Goal: Communication & Community: Answer question/provide support

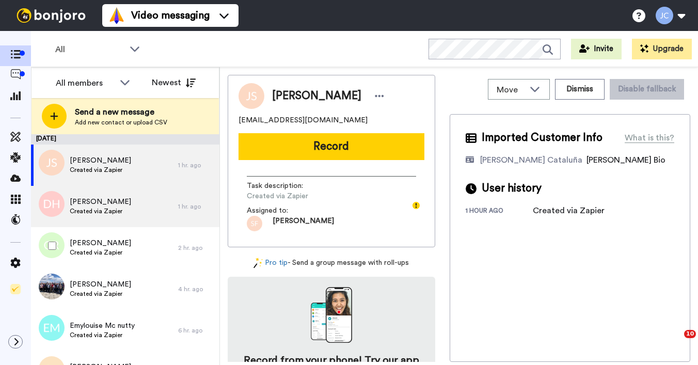
click at [112, 206] on span "[PERSON_NAME]" at bounding box center [100, 202] width 61 height 10
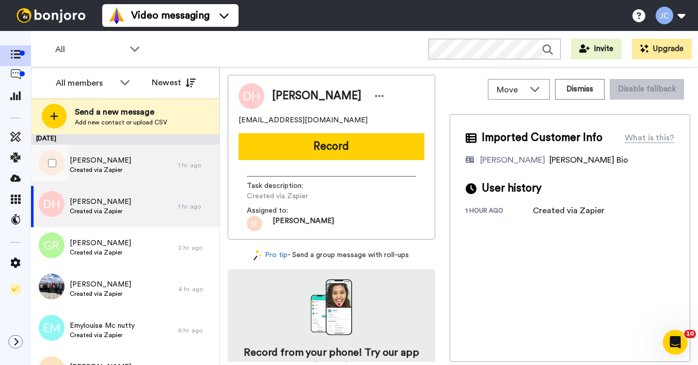
click at [110, 164] on span "[PERSON_NAME]" at bounding box center [100, 160] width 61 height 10
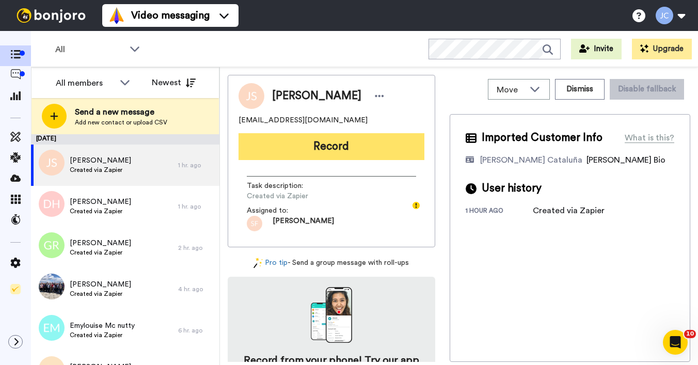
click at [320, 155] on button "Record" at bounding box center [331, 146] width 186 height 27
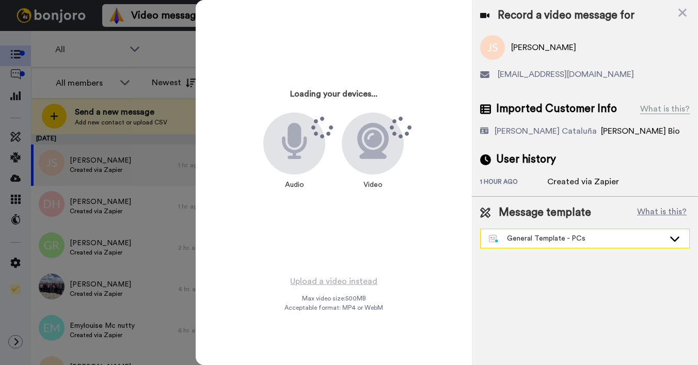
click at [523, 242] on div "General Template - PCs" at bounding box center [577, 238] width 176 height 10
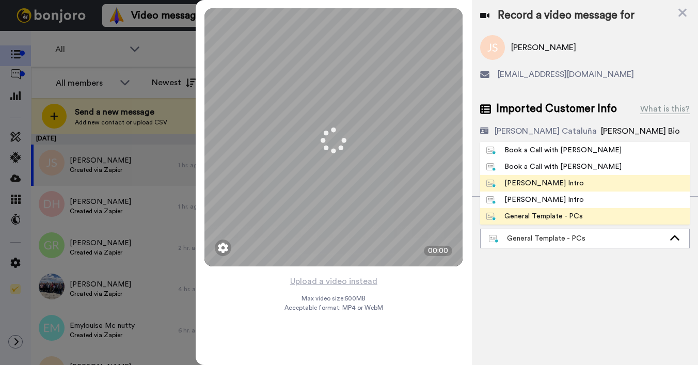
click at [528, 184] on div "[PERSON_NAME] Intro" at bounding box center [535, 183] width 98 height 10
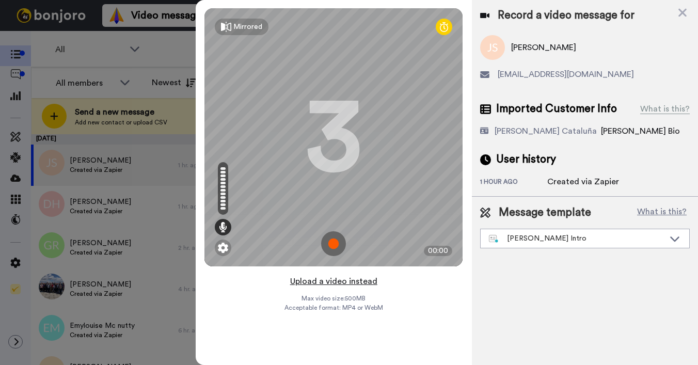
click at [323, 283] on button "Upload a video instead" at bounding box center [333, 281] width 93 height 13
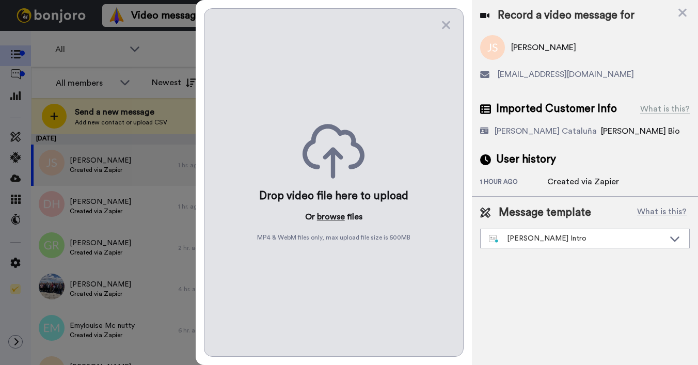
click at [329, 218] on button "browse" at bounding box center [331, 217] width 28 height 12
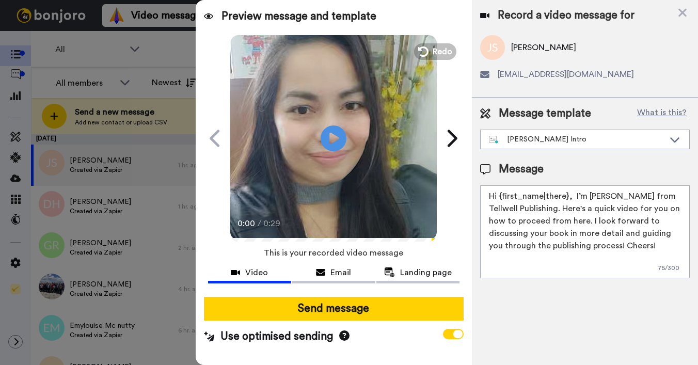
drag, startPoint x: 501, startPoint y: 196, endPoint x: 566, endPoint y: 197, distance: 65.6
click at [566, 197] on textarea "Hi {first_name|there}, I’m [PERSON_NAME] from Tellwell Publishing. Here's a qui…" at bounding box center [585, 231] width 210 height 93
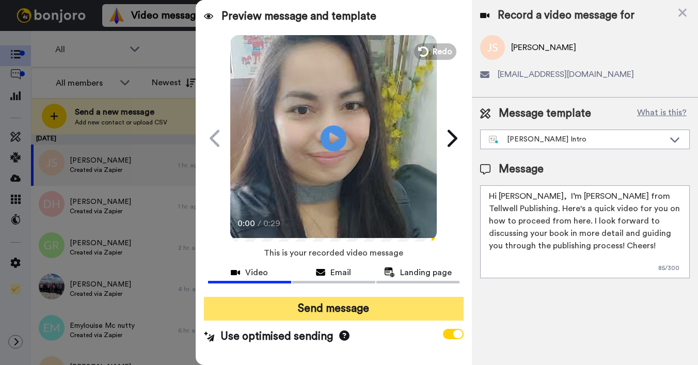
type textarea "Hi [PERSON_NAME], I’m [PERSON_NAME] from Tellwell Publishing. Here's a quick vi…"
click at [394, 312] on button "Send message" at bounding box center [334, 309] width 260 height 24
